Goal: Navigation & Orientation: Find specific page/section

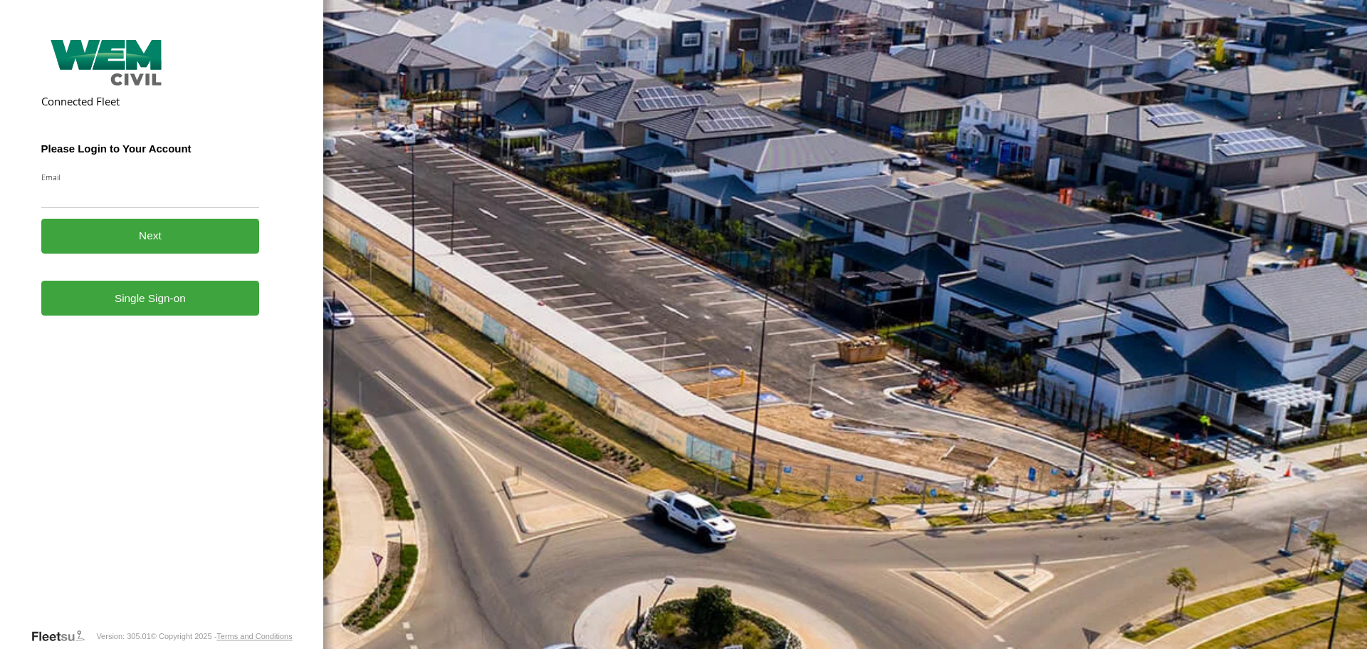
click at [194, 197] on input "Email" at bounding box center [150, 195] width 219 height 26
click at [172, 315] on link "Single Sign-on" at bounding box center [150, 298] width 219 height 35
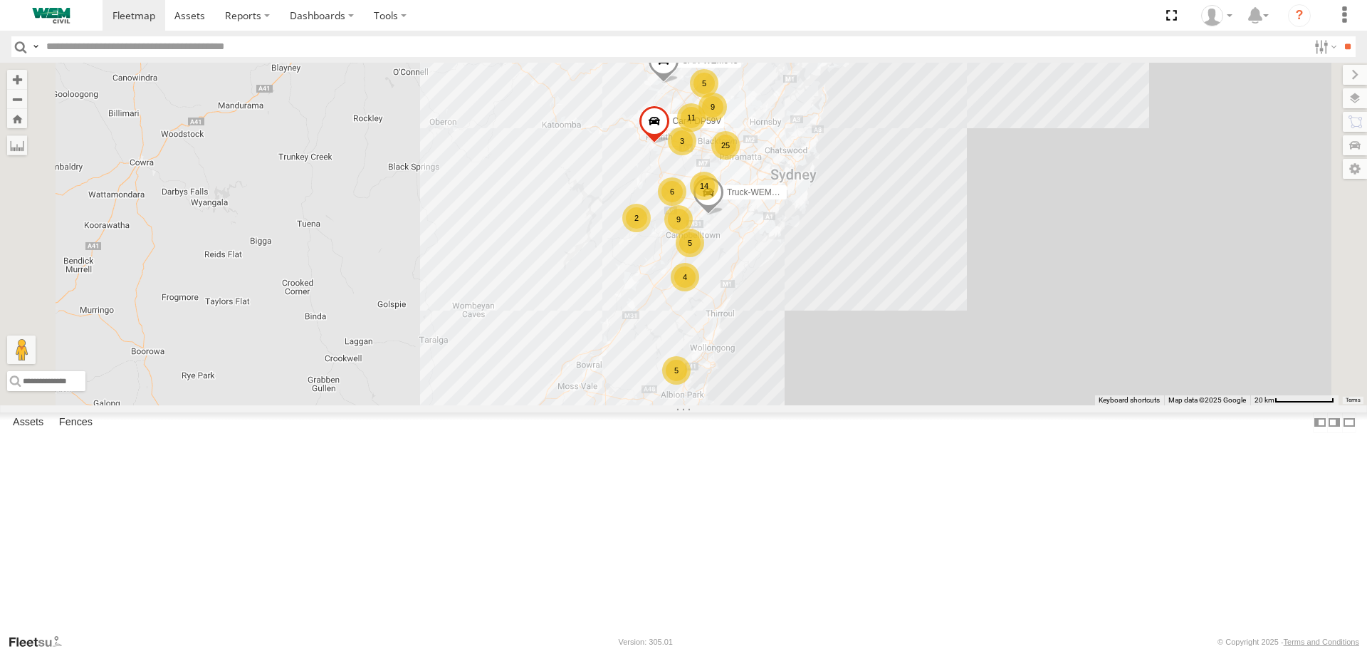
scroll to position [2326, 0]
click at [0, 0] on div "Plant-935" at bounding box center [0, 0] width 0 height 0
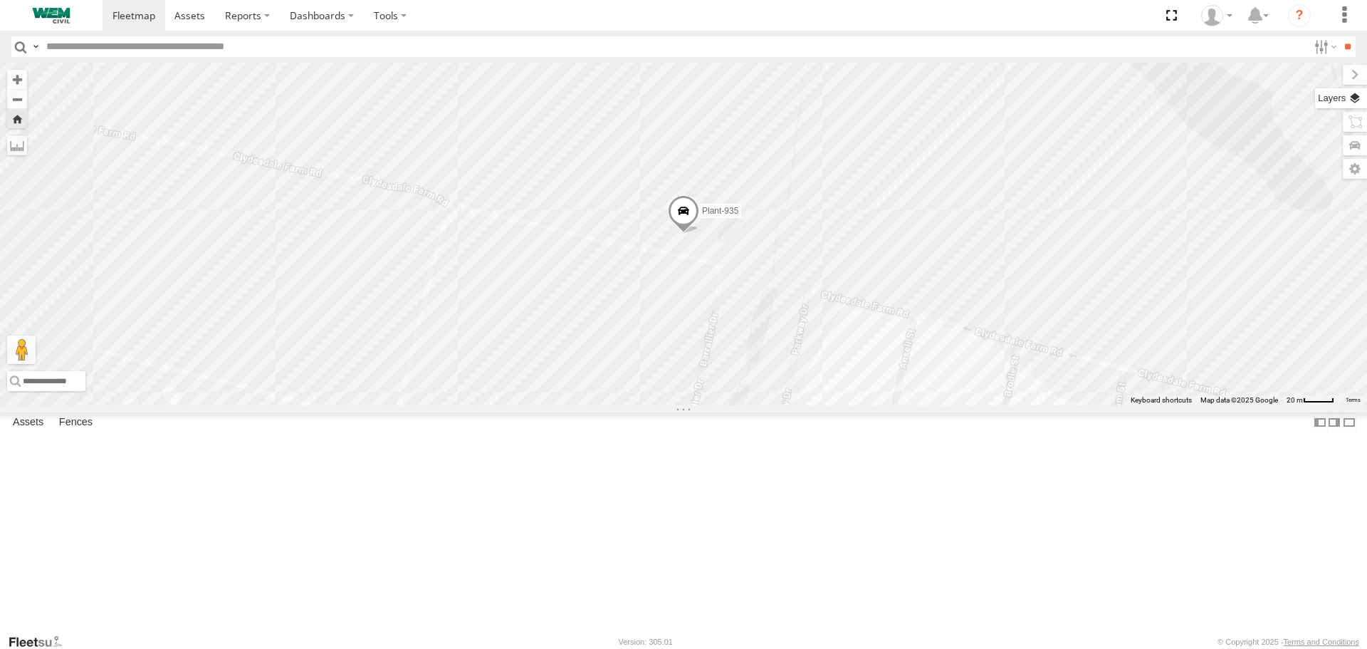
click at [1355, 98] on label at bounding box center [1341, 98] width 52 height 20
click at [0, 0] on label at bounding box center [0, 0] width 0 height 0
click at [0, 0] on span "Satellite" at bounding box center [0, 0] width 0 height 0
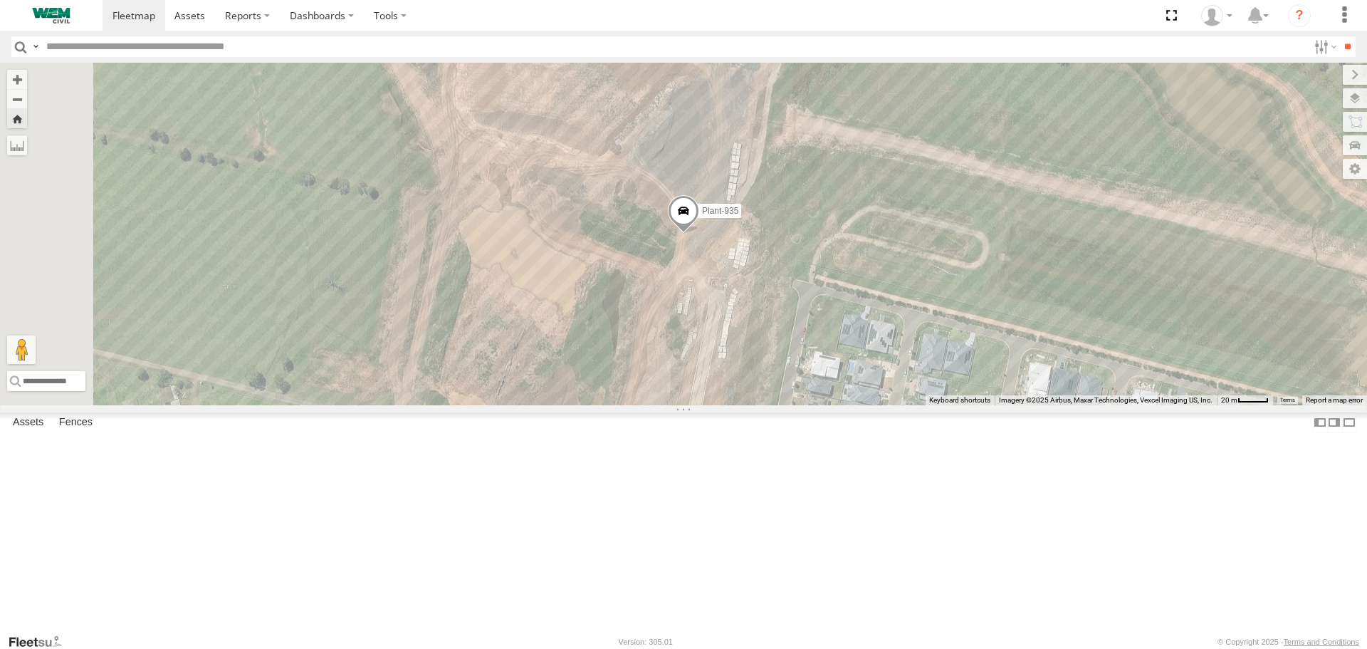
click at [0, 0] on span "Satellite + Roadmap" at bounding box center [0, 0] width 0 height 0
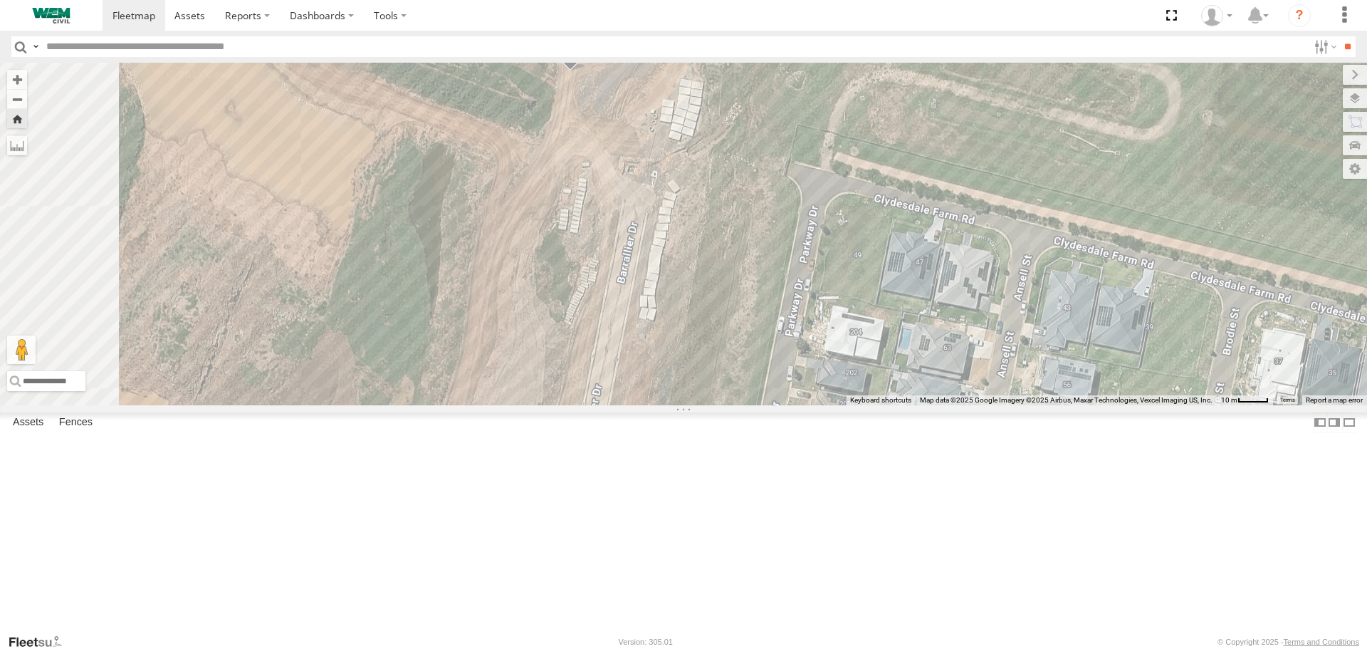
drag, startPoint x: 923, startPoint y: 340, endPoint x: 965, endPoint y: 163, distance: 182.0
click at [965, 163] on div "Plant-935" at bounding box center [683, 234] width 1367 height 342
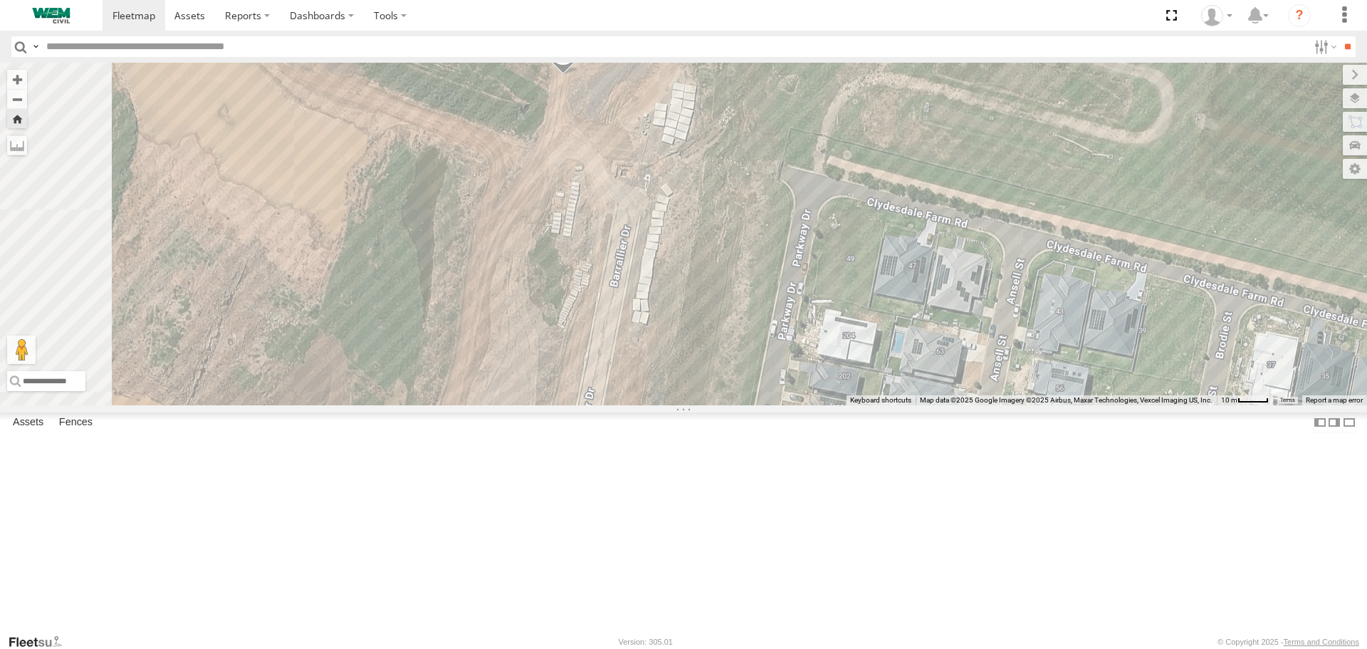
click at [0, 0] on span "Night" at bounding box center [0, 0] width 0 height 0
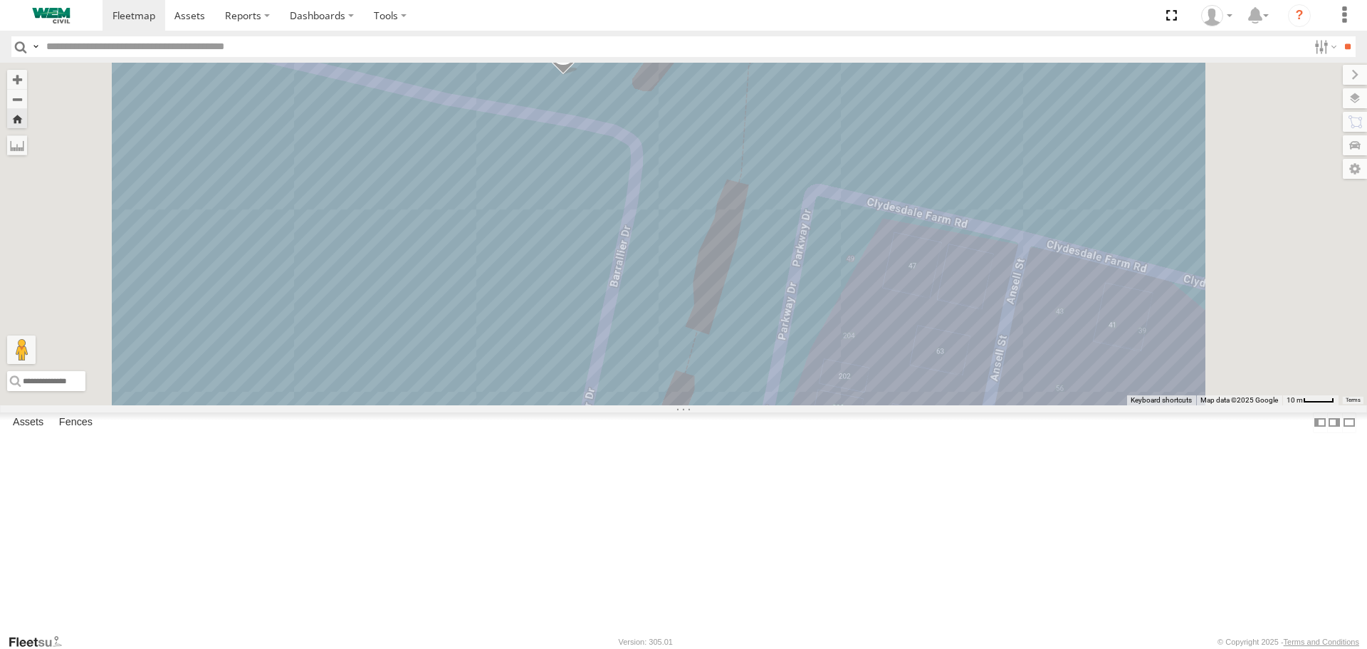
click at [0, 0] on span "Grayscale" at bounding box center [0, 0] width 0 height 0
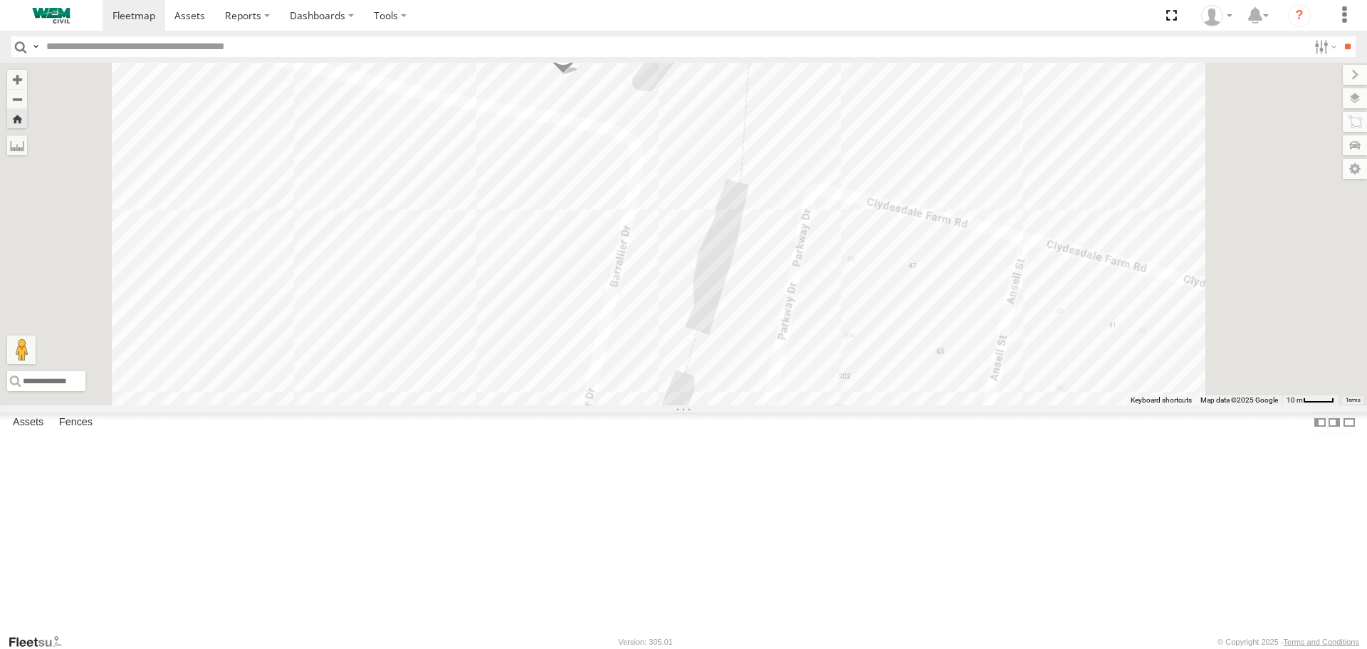
click at [0, 0] on span "Terrain" at bounding box center [0, 0] width 0 height 0
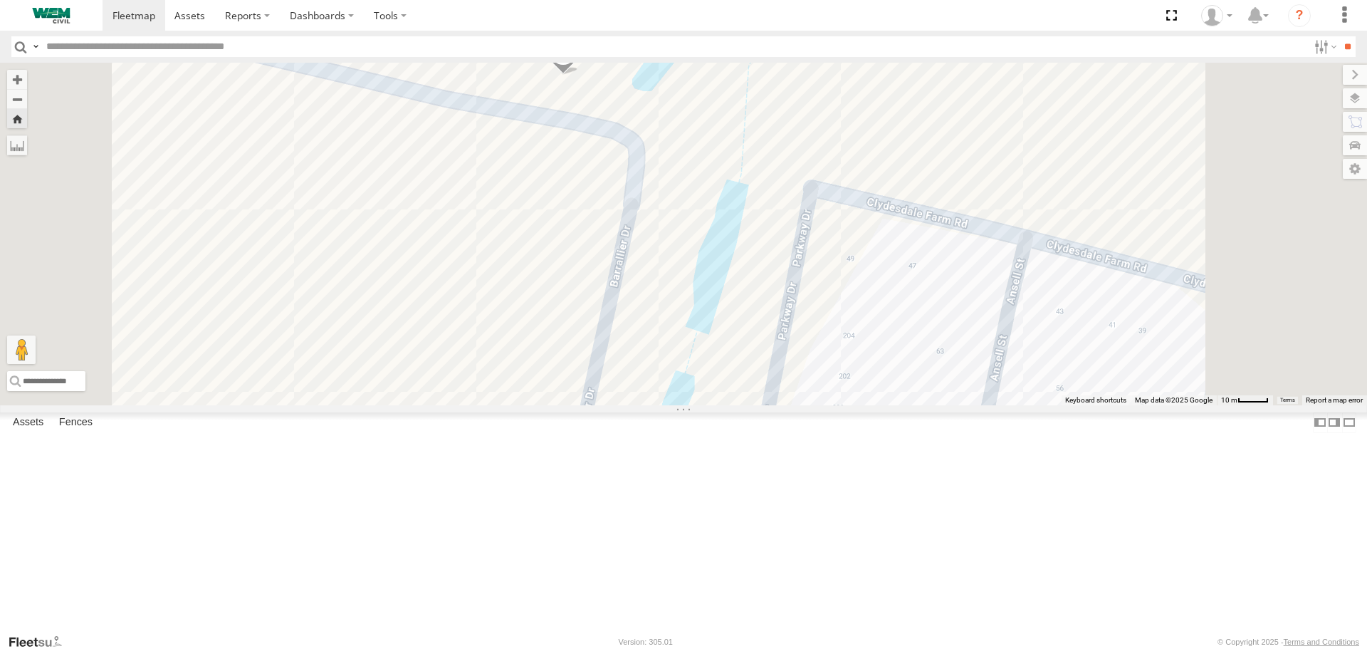
click at [0, 0] on span "Roadmap" at bounding box center [0, 0] width 0 height 0
click at [0, 0] on span "Default" at bounding box center [0, 0] width 0 height 0
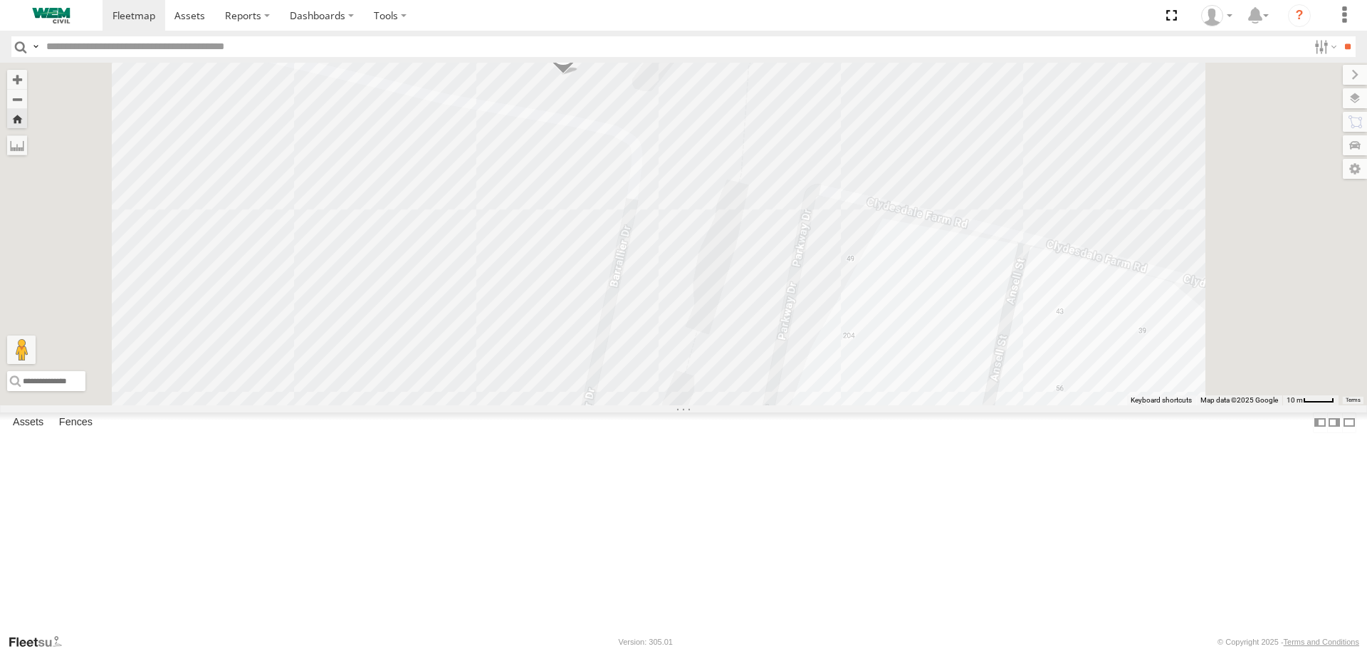
click at [0, 0] on span "Night" at bounding box center [0, 0] width 0 height 0
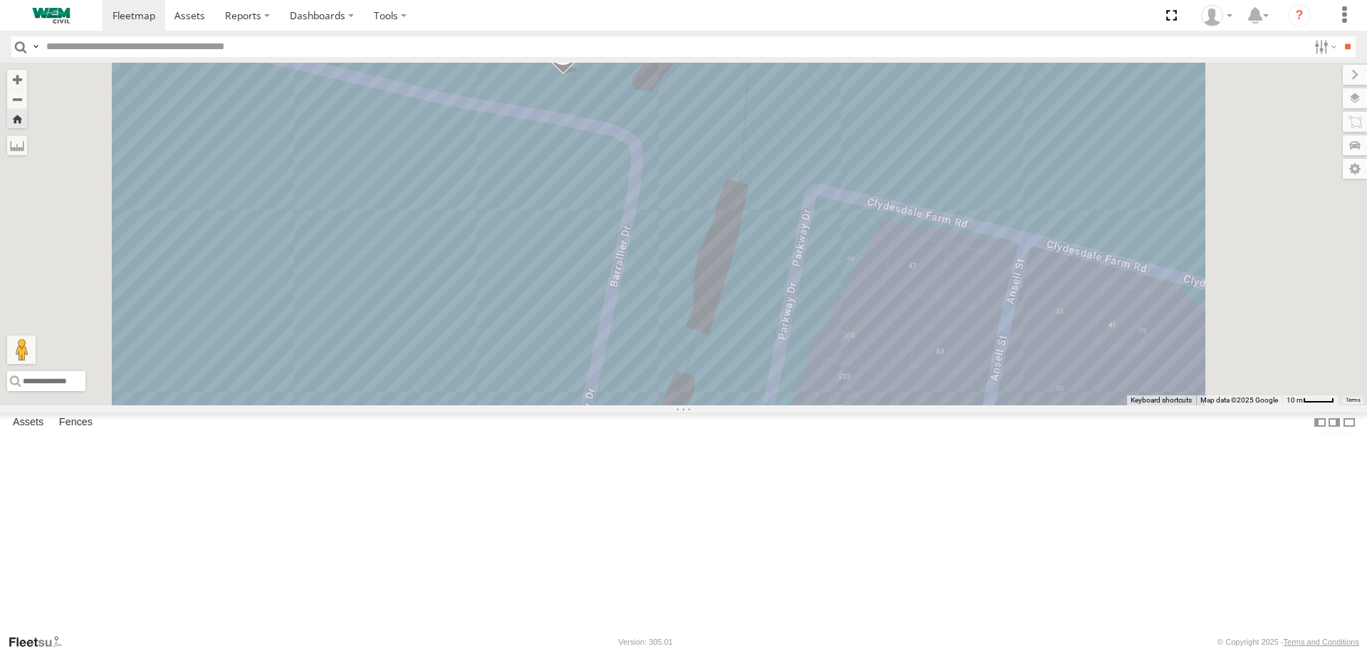
click at [0, 0] on span "Satellite + Roadmap" at bounding box center [0, 0] width 0 height 0
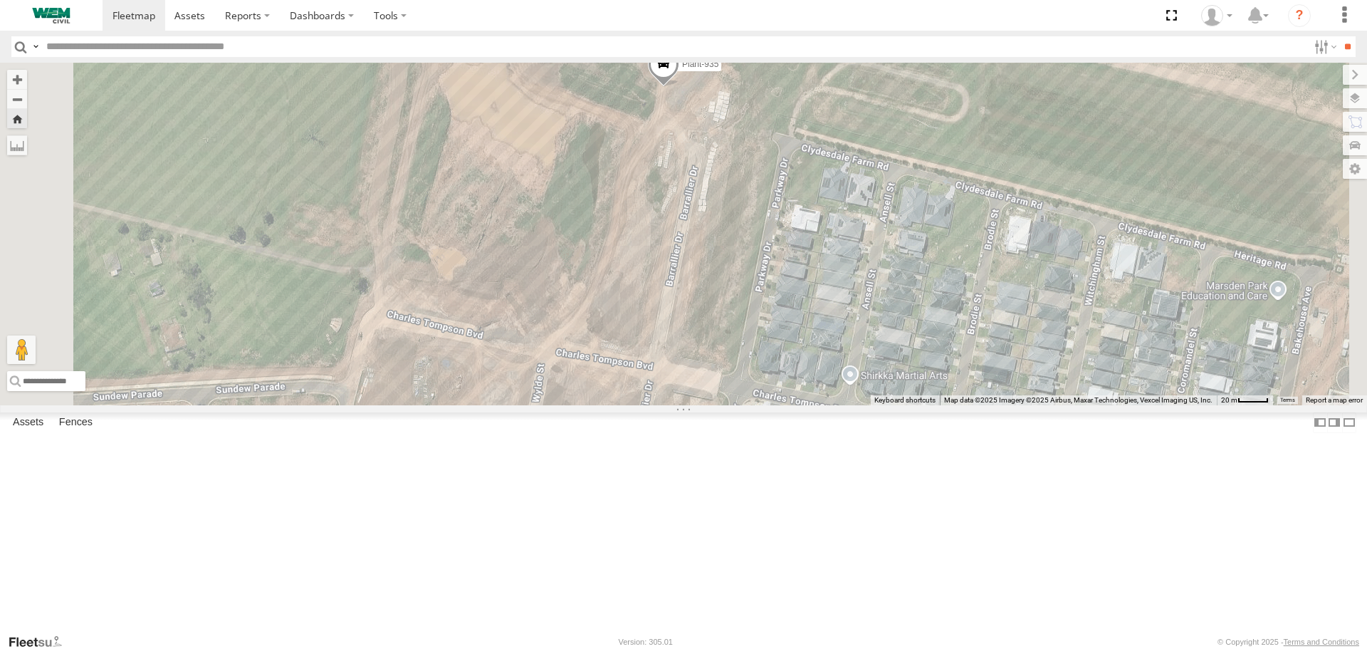
drag, startPoint x: 876, startPoint y: 343, endPoint x: 910, endPoint y: 276, distance: 75.5
click at [910, 276] on div "Plant-935" at bounding box center [683, 234] width 1367 height 342
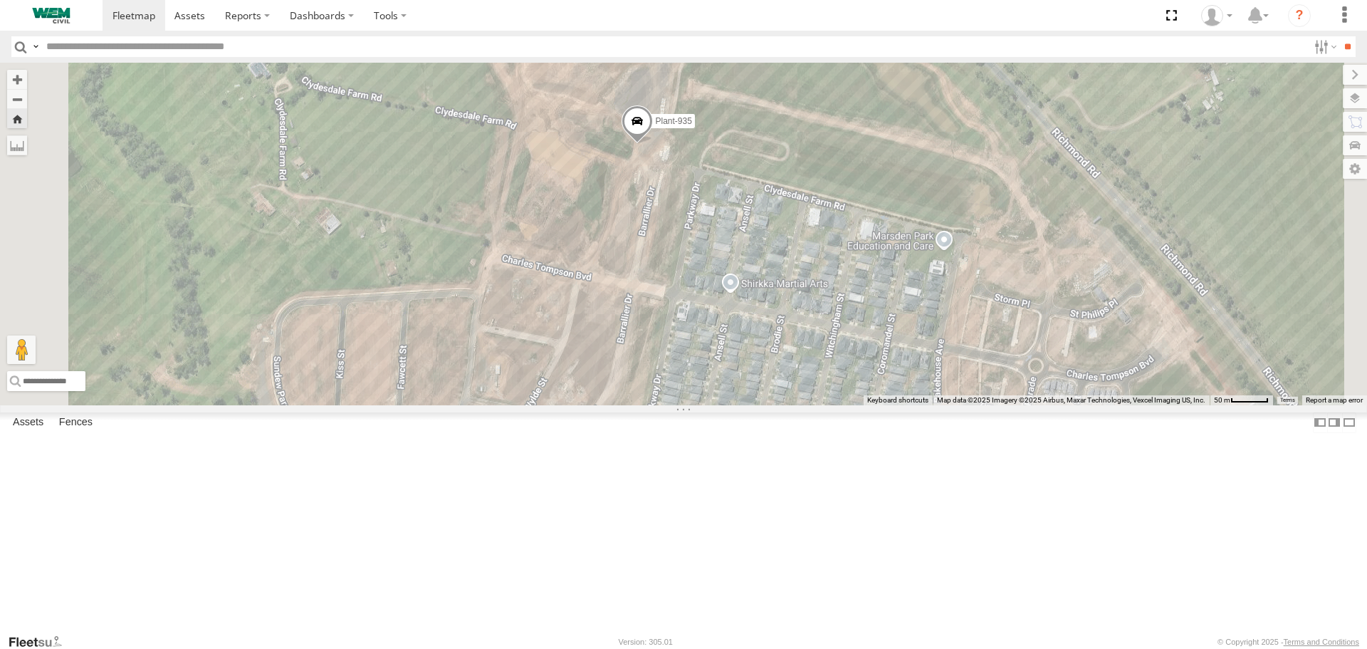
drag, startPoint x: 903, startPoint y: 306, endPoint x: 842, endPoint y: 324, distance: 63.8
click at [842, 324] on div "Plant-935" at bounding box center [683, 234] width 1367 height 342
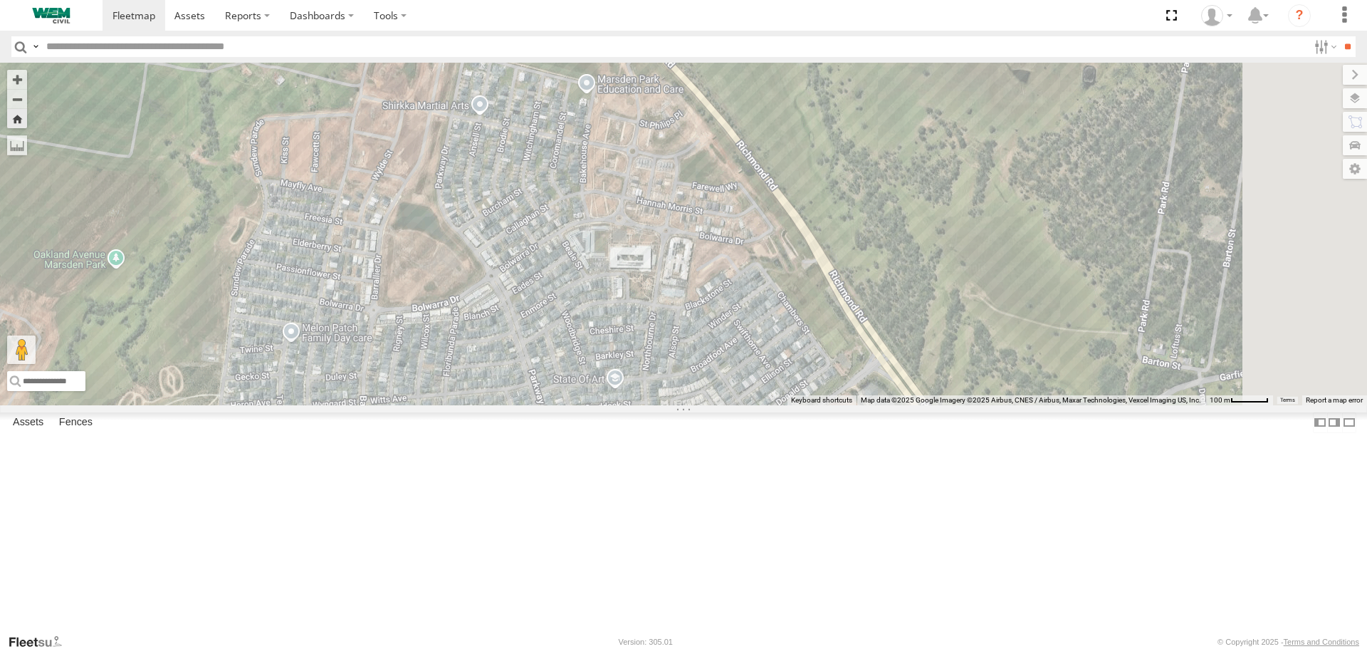
drag, startPoint x: 865, startPoint y: 362, endPoint x: 646, endPoint y: 199, distance: 273.3
click at [646, 199] on div "Plant-935" at bounding box center [683, 234] width 1367 height 342
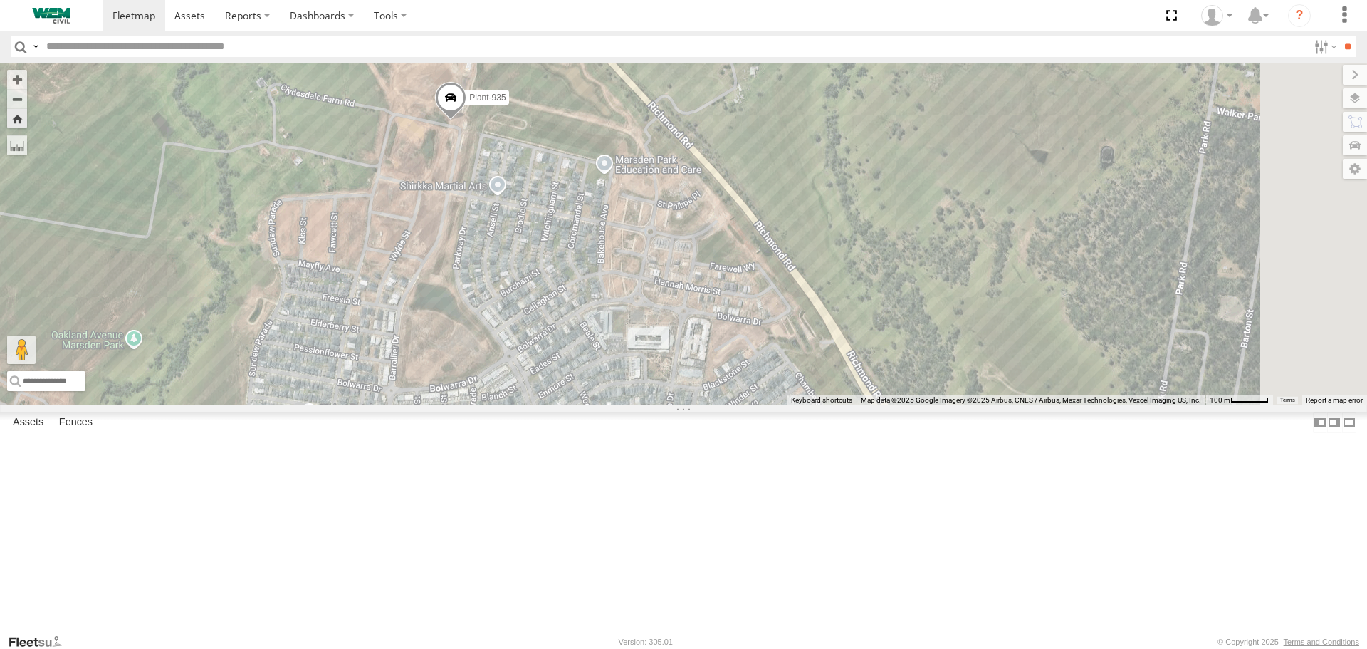
drag, startPoint x: 721, startPoint y: 307, endPoint x: 743, endPoint y: 398, distance: 93.8
click at [743, 398] on div "Plant-935" at bounding box center [683, 234] width 1367 height 342
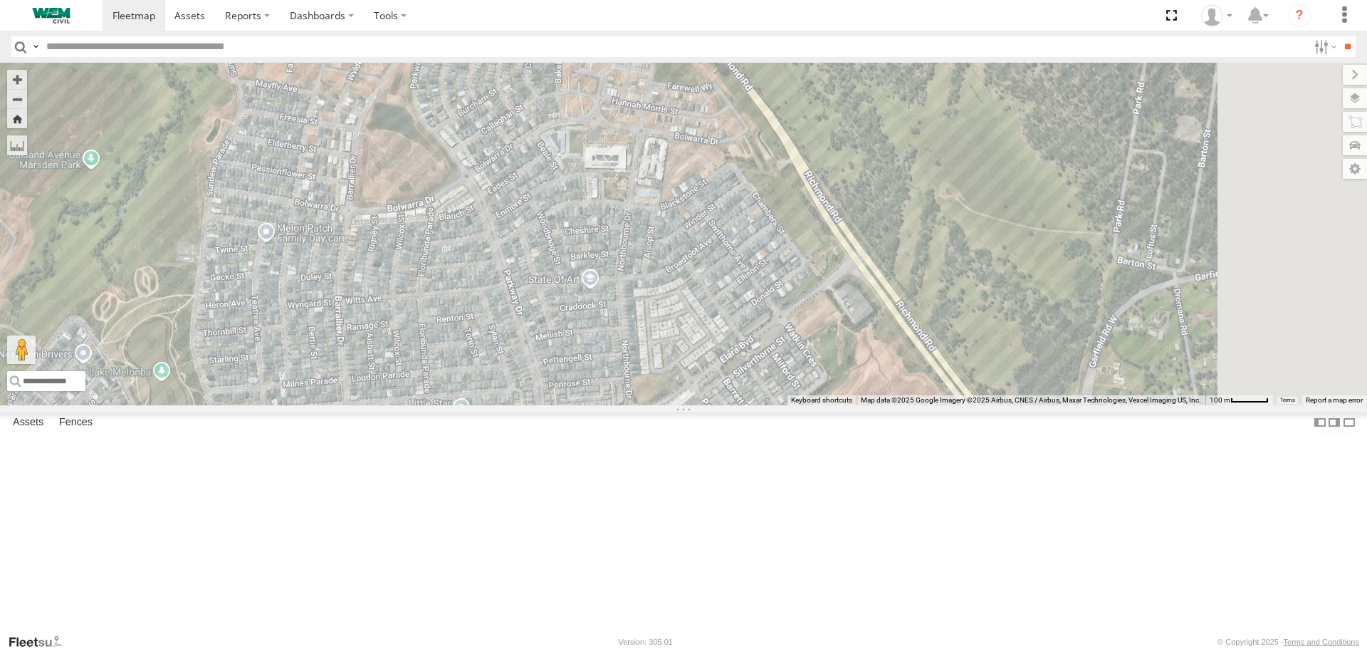
drag, startPoint x: 777, startPoint y: 438, endPoint x: 728, endPoint y: 226, distance: 217.8
click at [728, 226] on div "Plant-935" at bounding box center [683, 234] width 1367 height 342
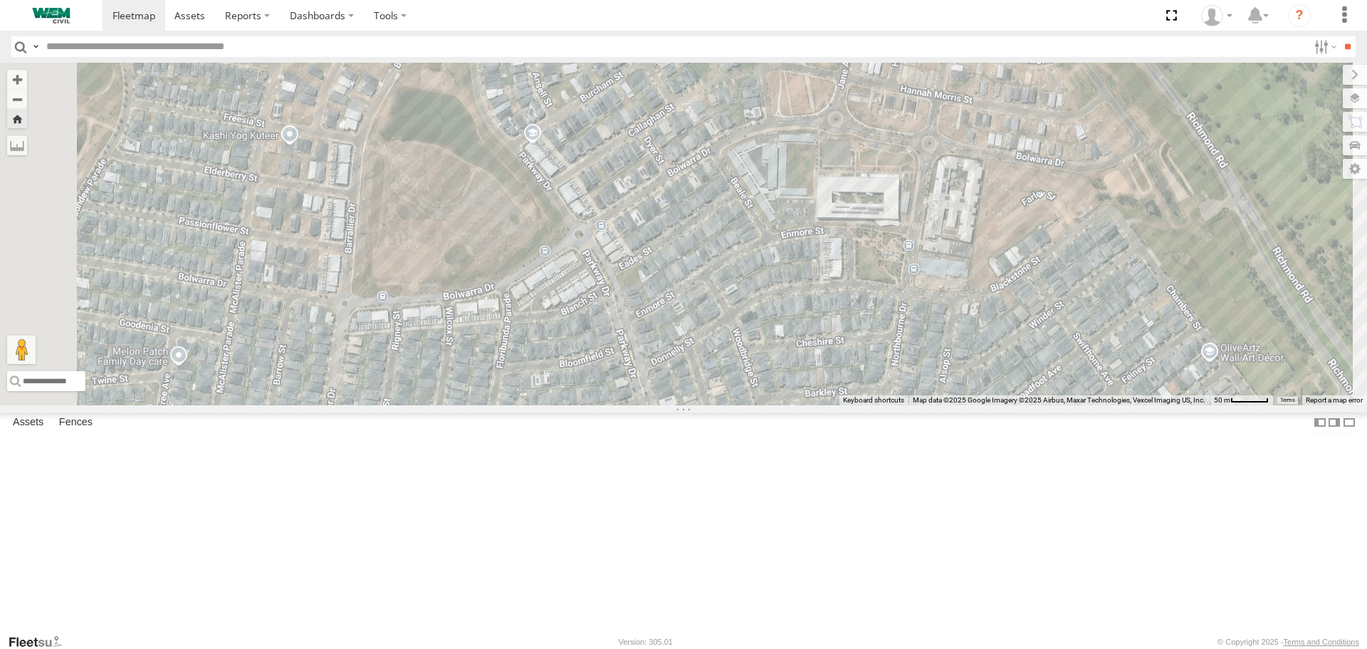
drag, startPoint x: 550, startPoint y: 300, endPoint x: 558, endPoint y: 377, distance: 77.4
click at [558, 377] on div "Plant-935" at bounding box center [683, 234] width 1367 height 342
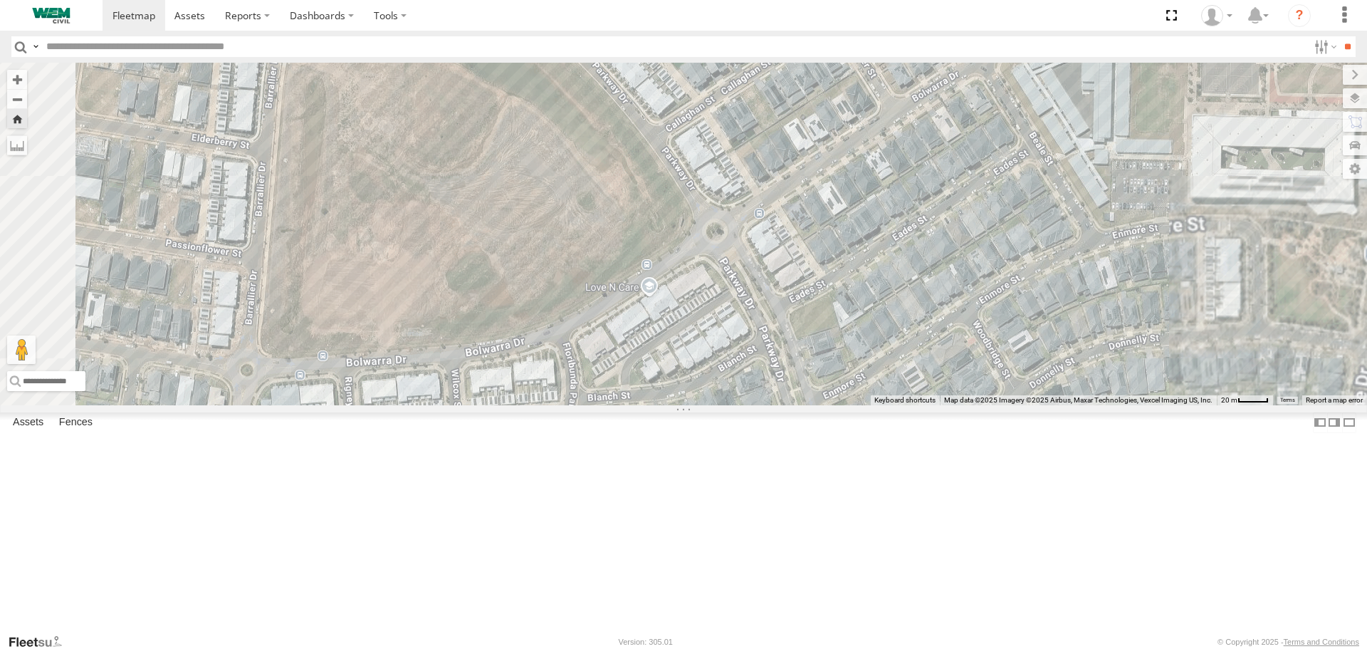
click at [622, 352] on div "Plant-935" at bounding box center [683, 234] width 1367 height 342
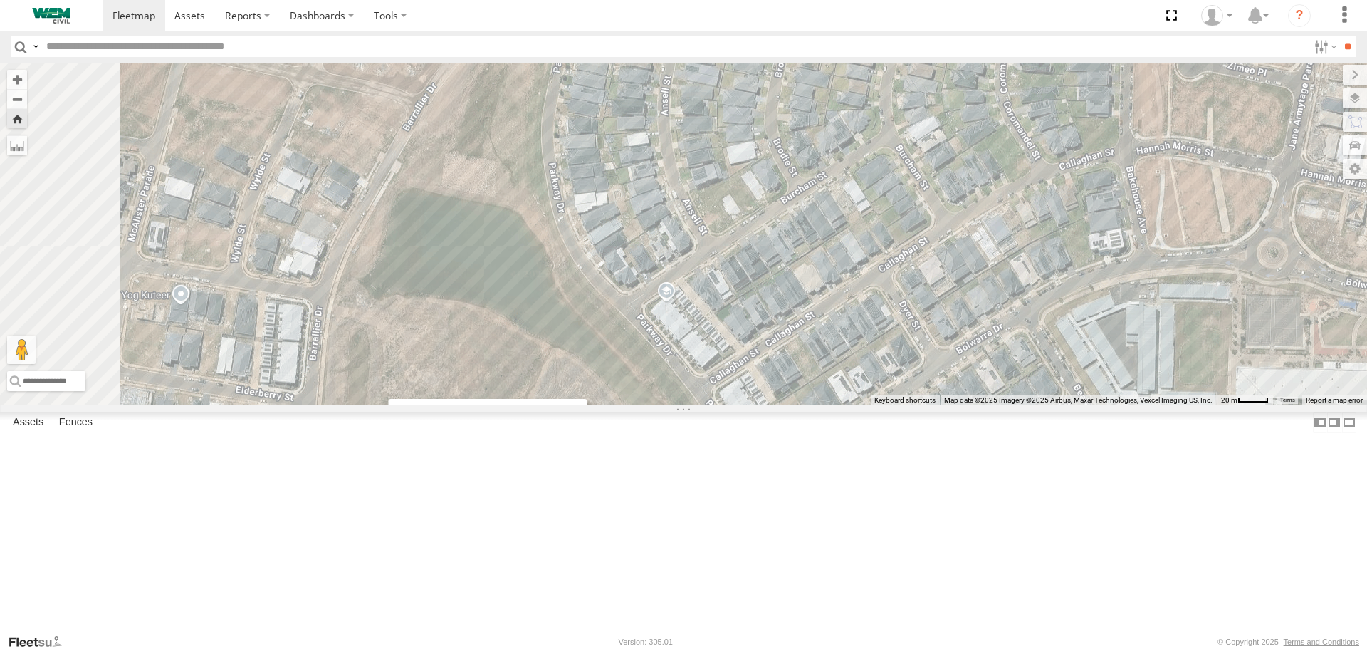
drag, startPoint x: 832, startPoint y: 331, endPoint x: 875, endPoint y: 523, distance: 196.2
click at [899, 404] on div "Plant-935 Greater Sydney 93" at bounding box center [683, 234] width 1367 height 342
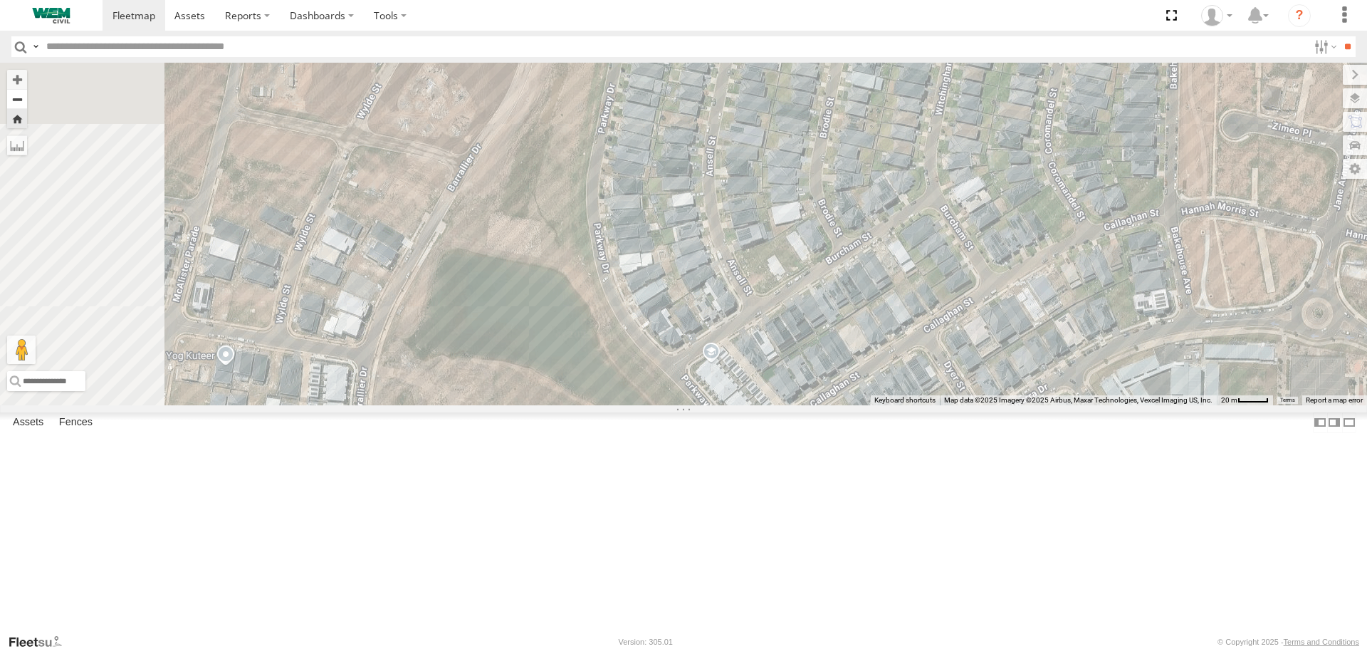
click at [27, 100] on button "Zoom out" at bounding box center [17, 99] width 20 height 20
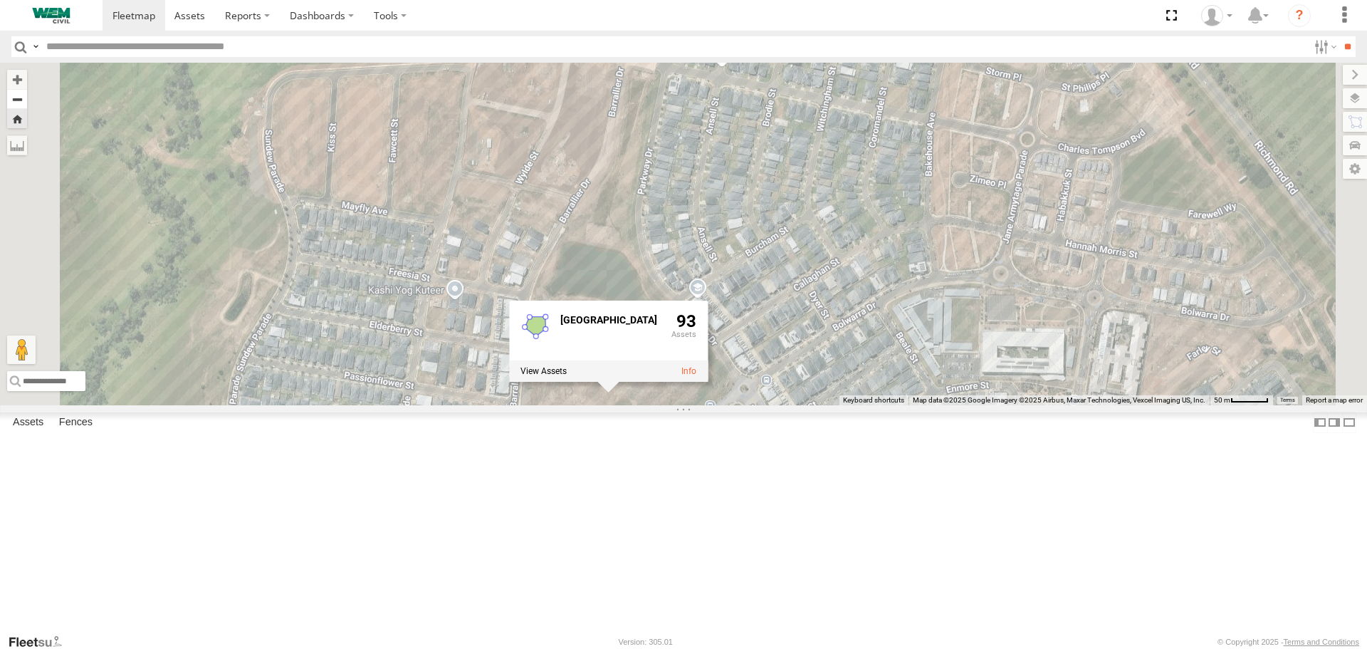
click at [27, 100] on button "Zoom out" at bounding box center [17, 99] width 20 height 20
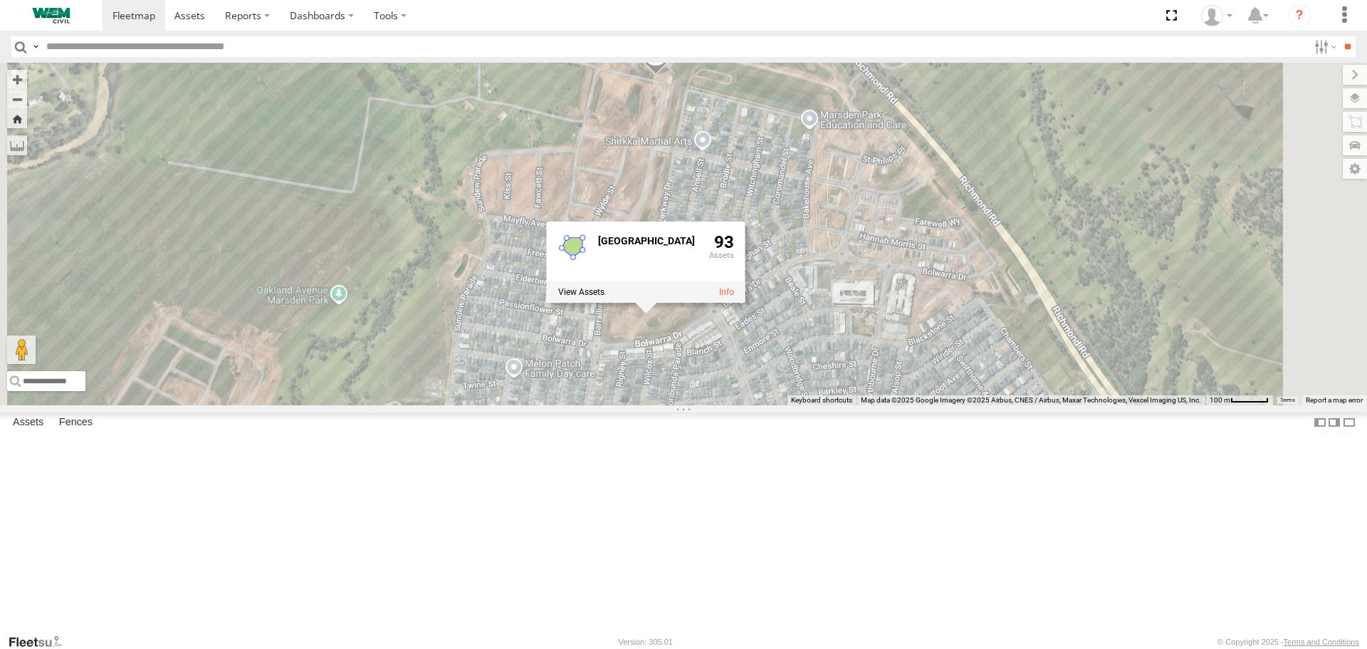
click at [1019, 321] on div "Plant-935 Greater Sydney 93" at bounding box center [683, 234] width 1367 height 342
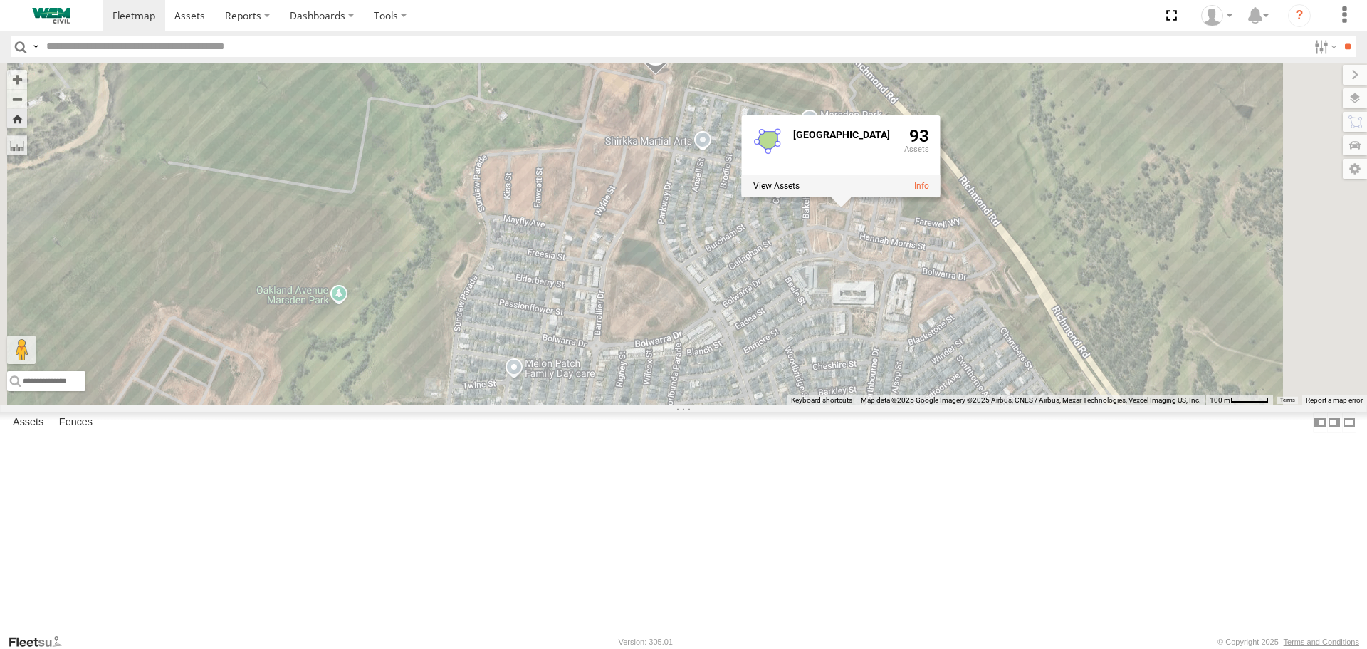
click at [671, 76] on span at bounding box center [655, 57] width 31 height 38
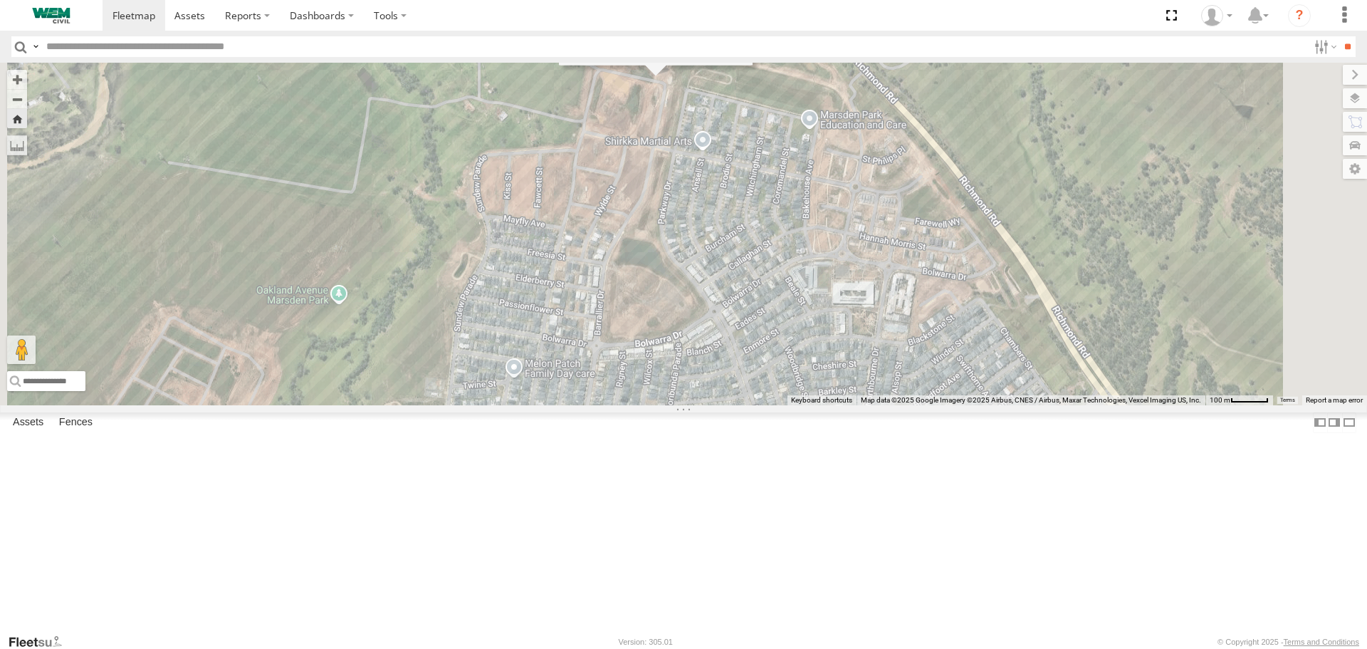
click at [741, 60] on link at bounding box center [733, 55] width 15 height 10
click at [1063, 100] on div "Plant-935 Plant-935 Generators Parkway Dr Marsden Park -33.68336 , 150.8124 0 0…" at bounding box center [683, 234] width 1367 height 342
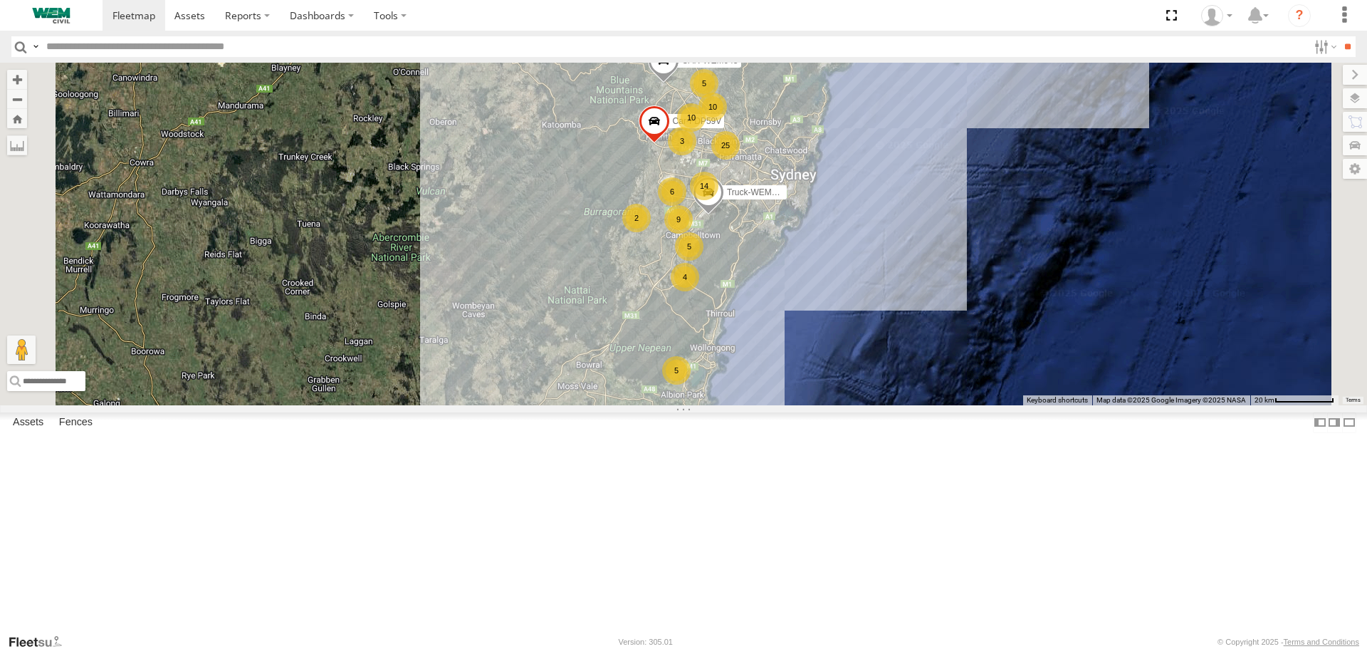
click at [0, 0] on div "Plant-923" at bounding box center [0, 0] width 0 height 0
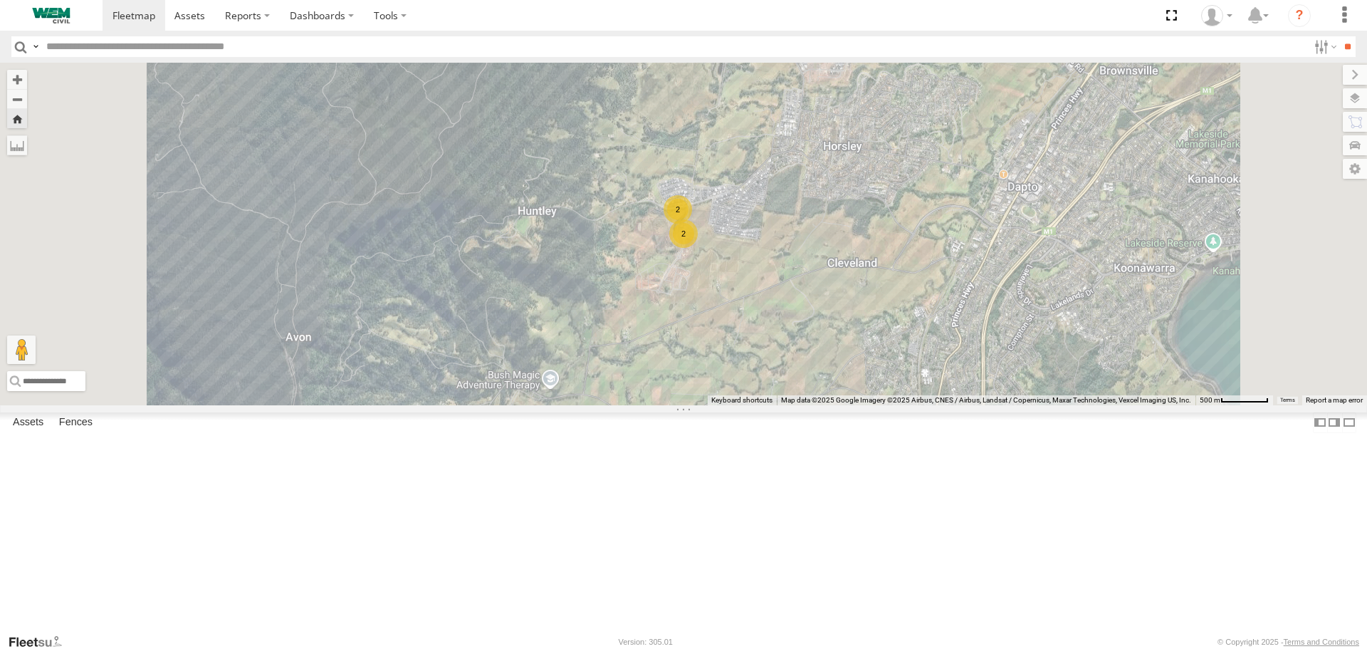
click at [0, 0] on div "Basemaps Roadmap Terrain Satellite Satellite + Roadmap" at bounding box center [0, 0] width 0 height 0
